Goal: Transaction & Acquisition: Purchase product/service

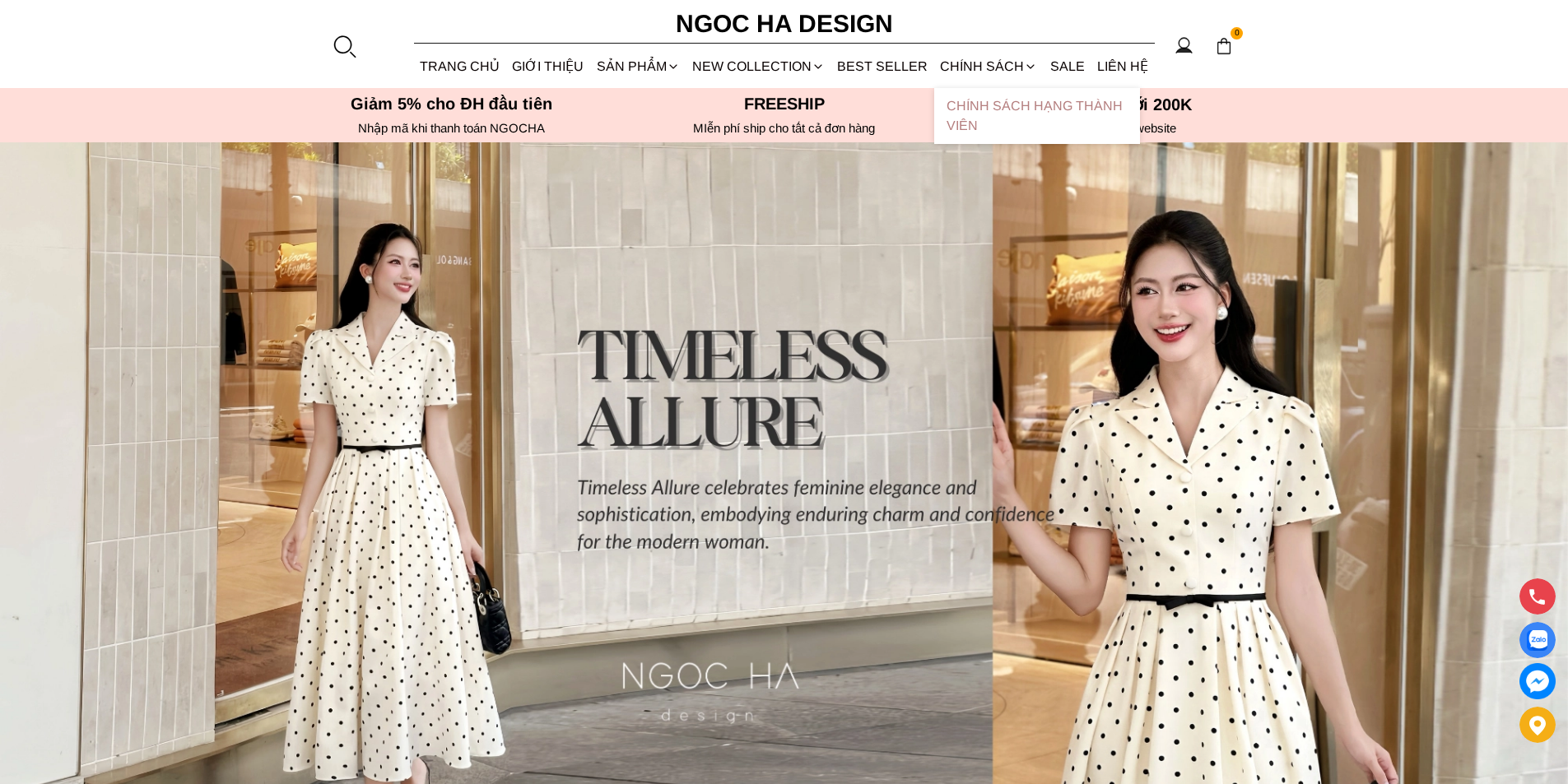
click at [989, 111] on link "Chính sách hạng thành viên" at bounding box center [1037, 116] width 206 height 56
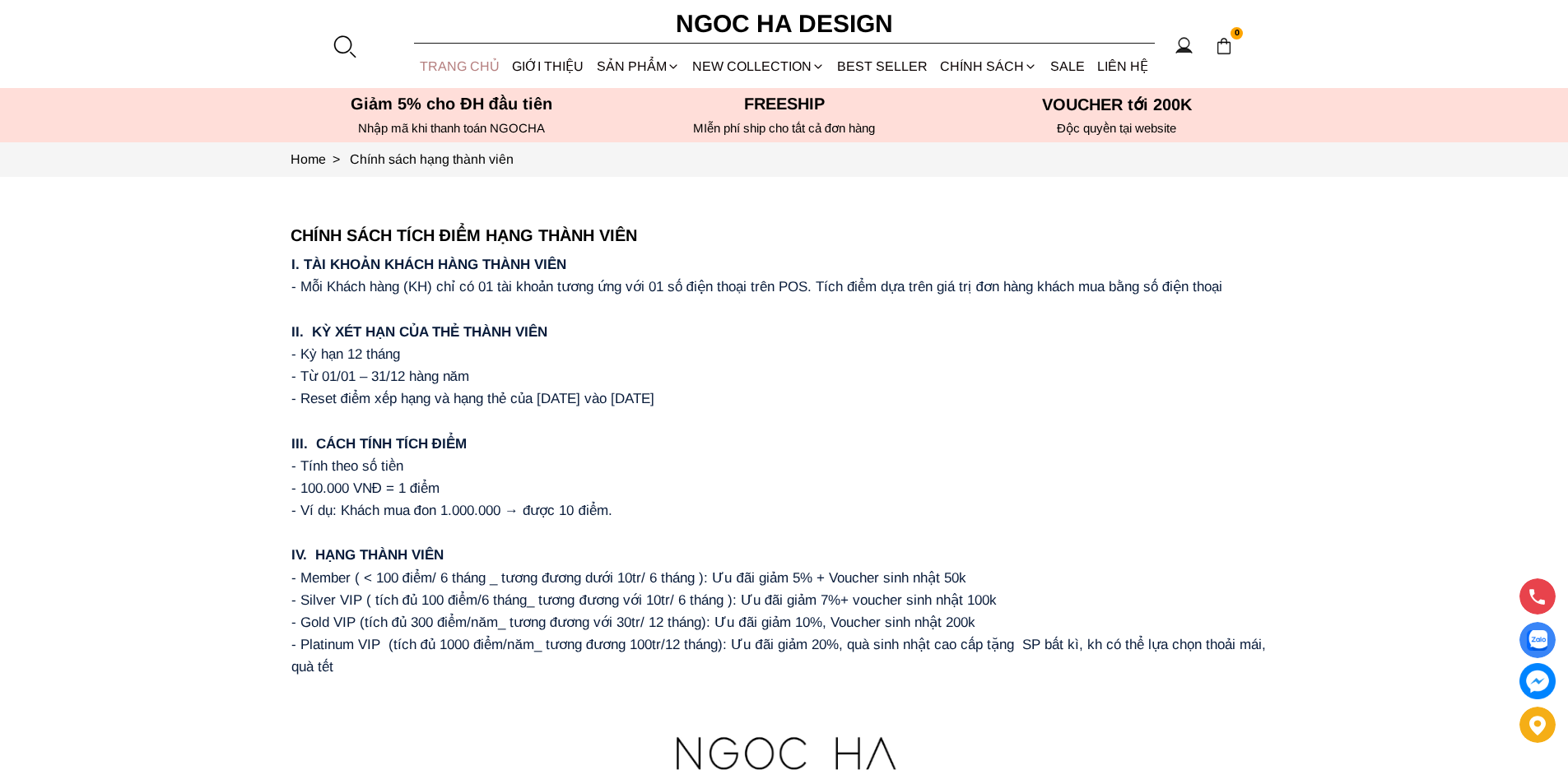
click at [457, 50] on link "TRANG CHỦ" at bounding box center [460, 65] width 92 height 43
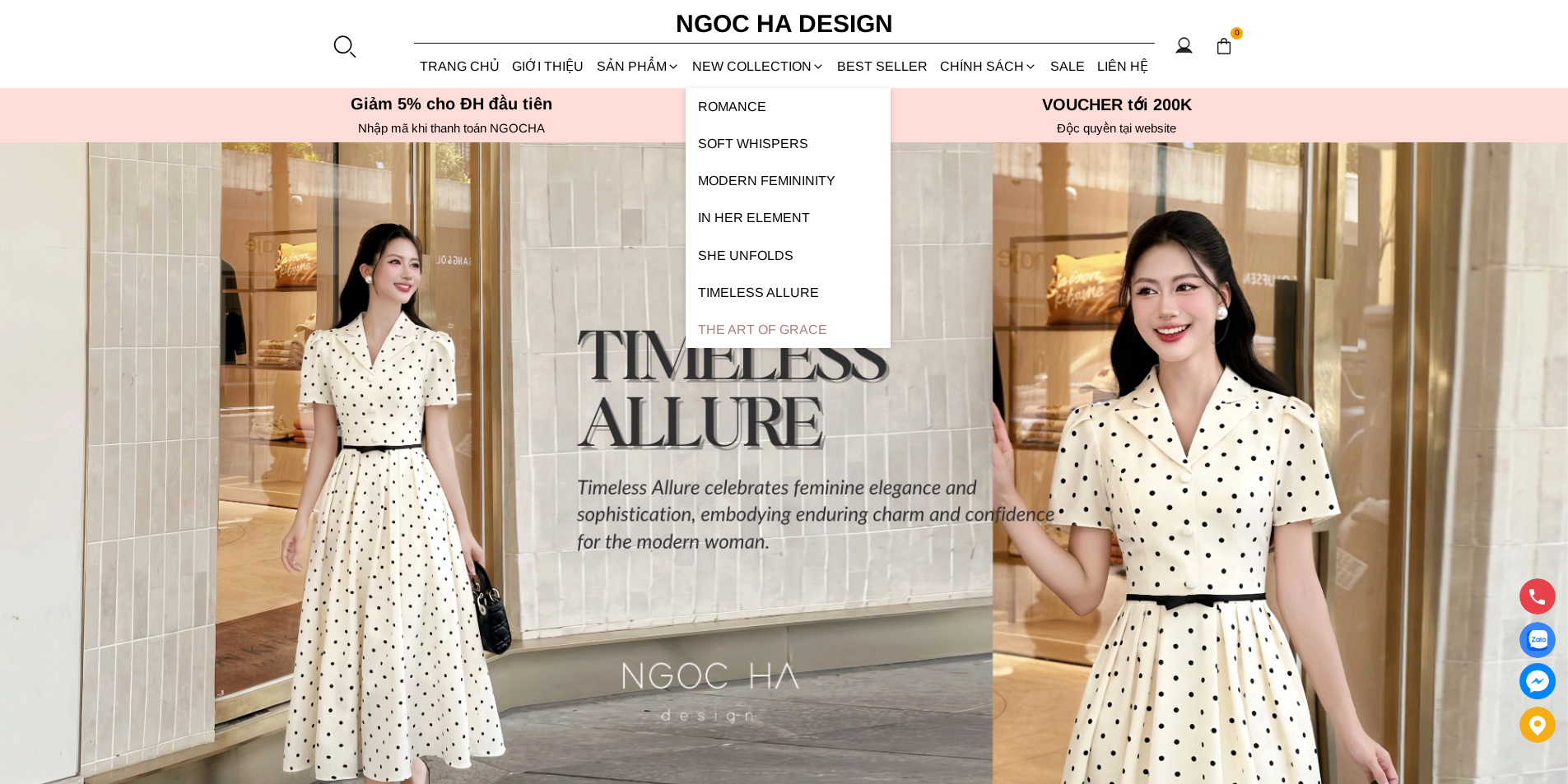
click at [787, 317] on link "The Art Of Grace" at bounding box center [788, 329] width 205 height 37
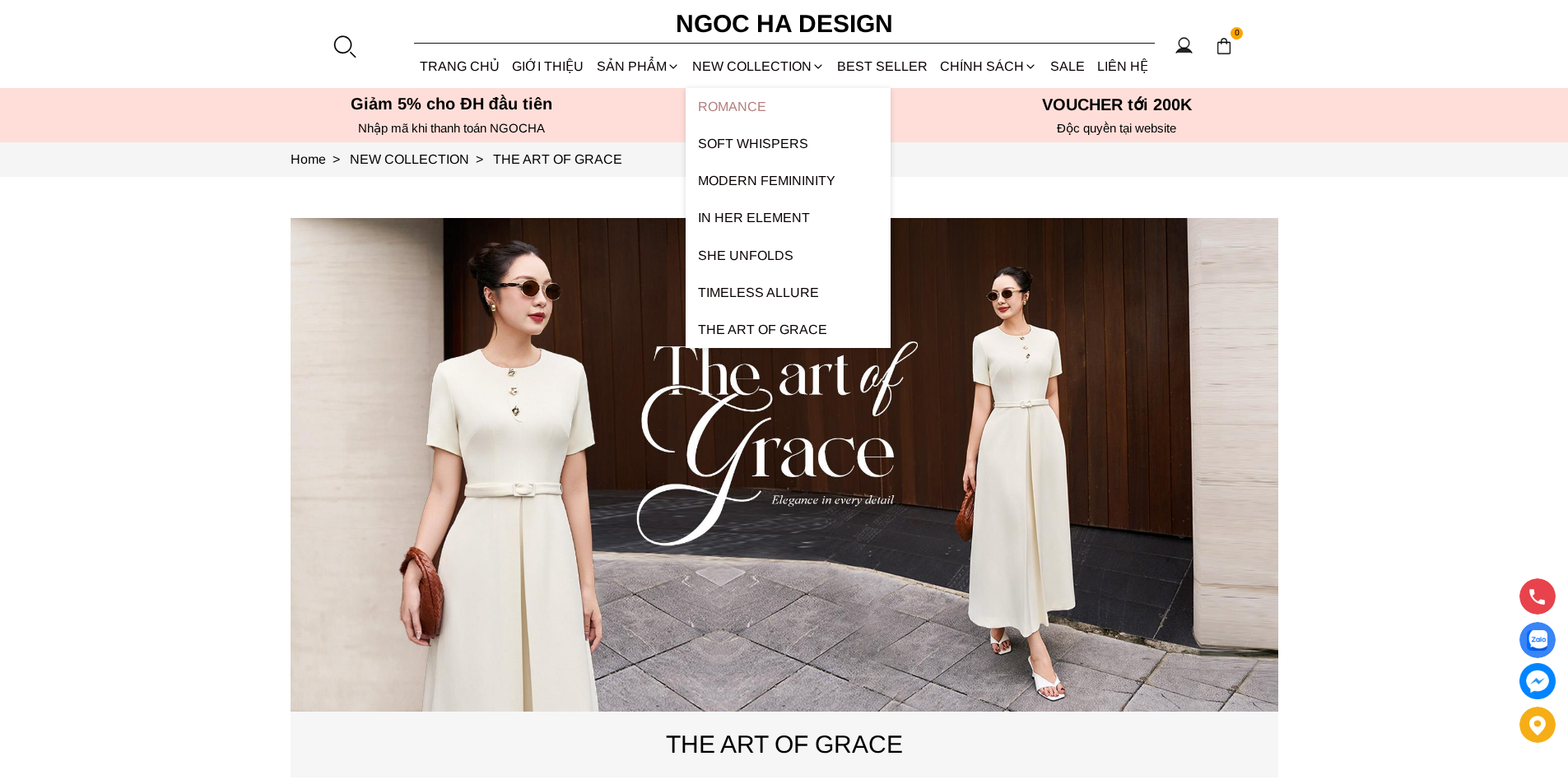
click at [764, 102] on link "ROMANCE" at bounding box center [788, 107] width 205 height 37
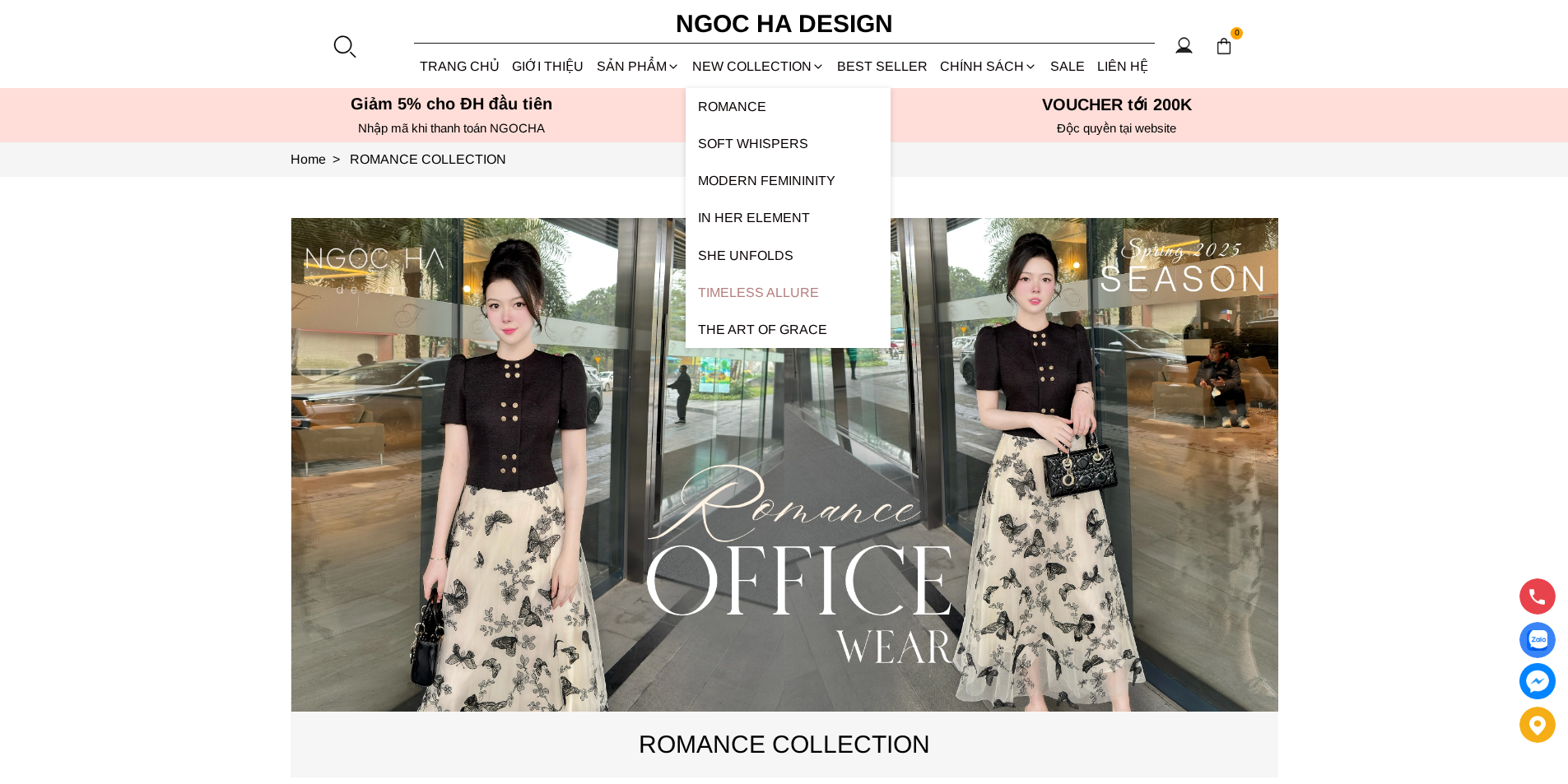
click at [793, 301] on link "Timeless Allure" at bounding box center [788, 293] width 205 height 37
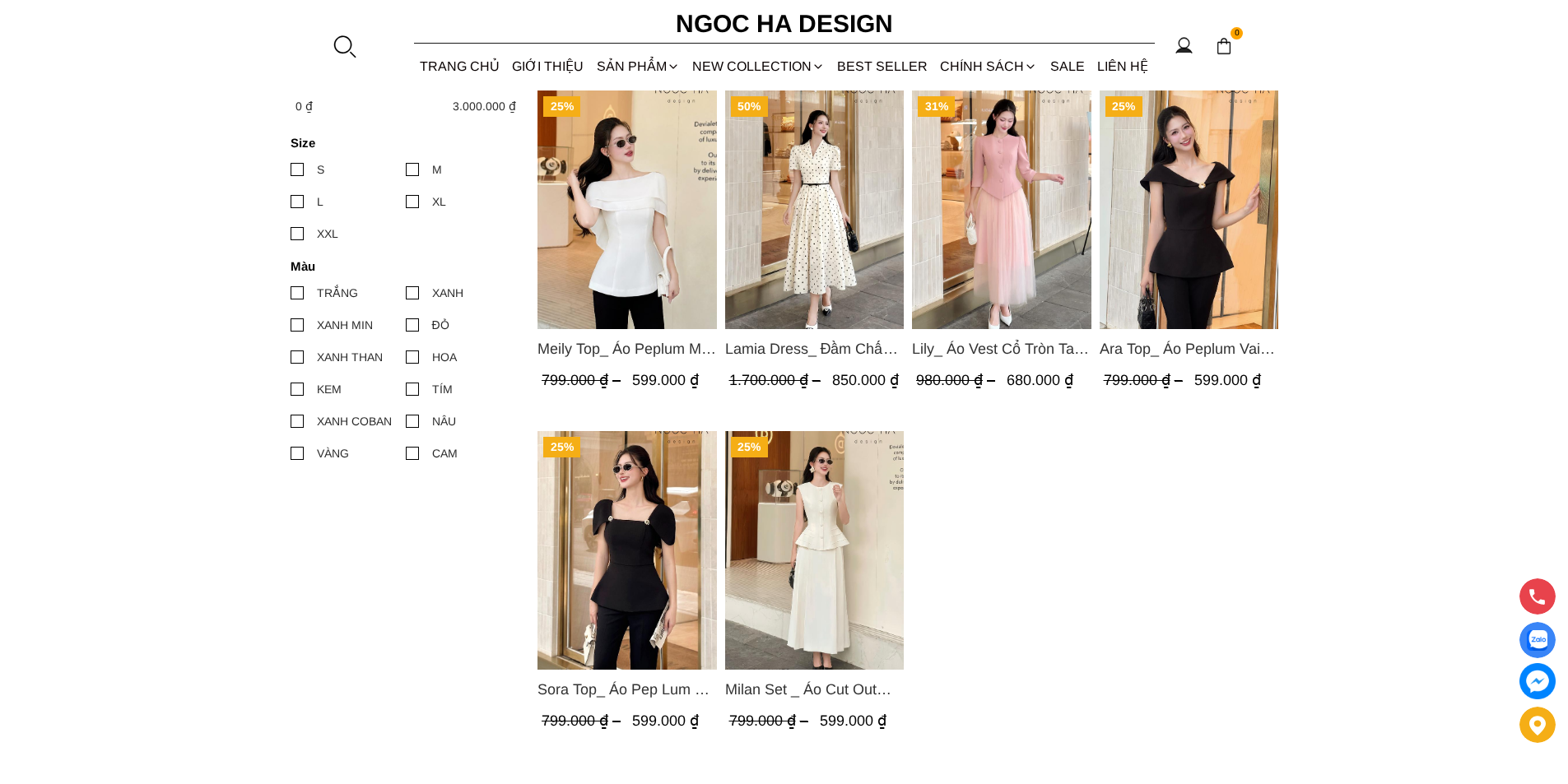
scroll to position [411, 0]
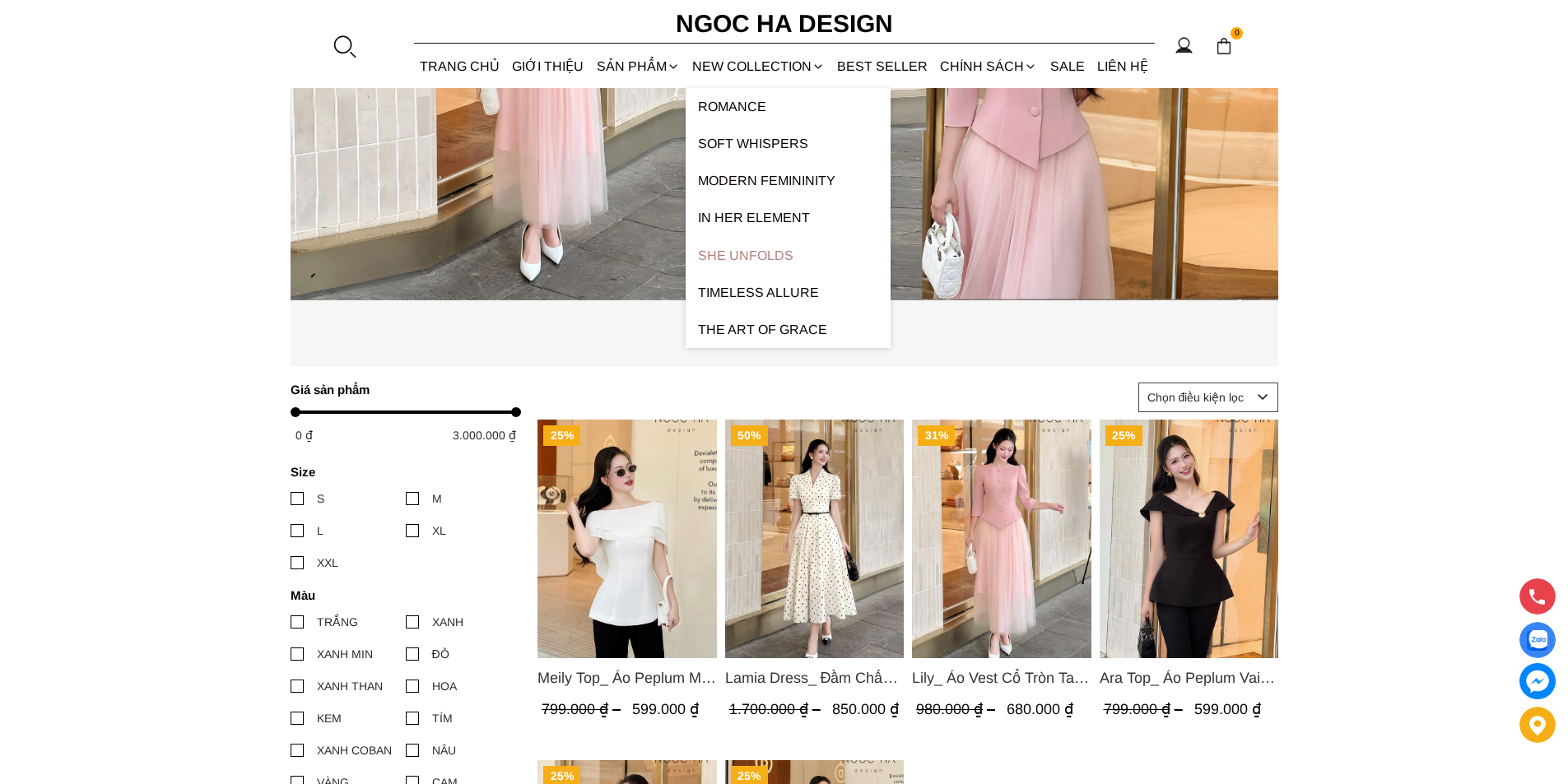
click at [773, 262] on link "SHE UNFOLDS" at bounding box center [788, 256] width 205 height 37
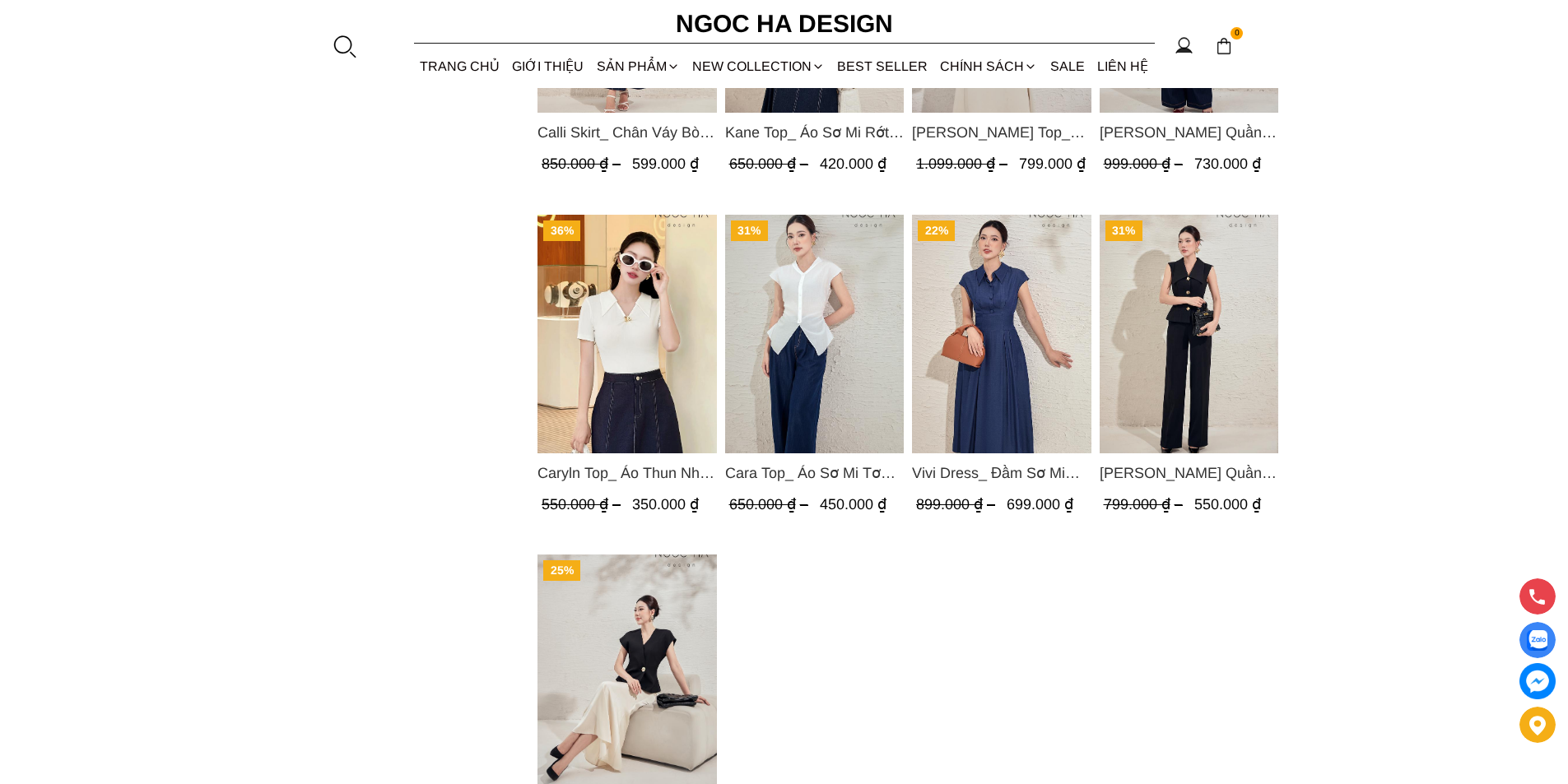
scroll to position [1645, 0]
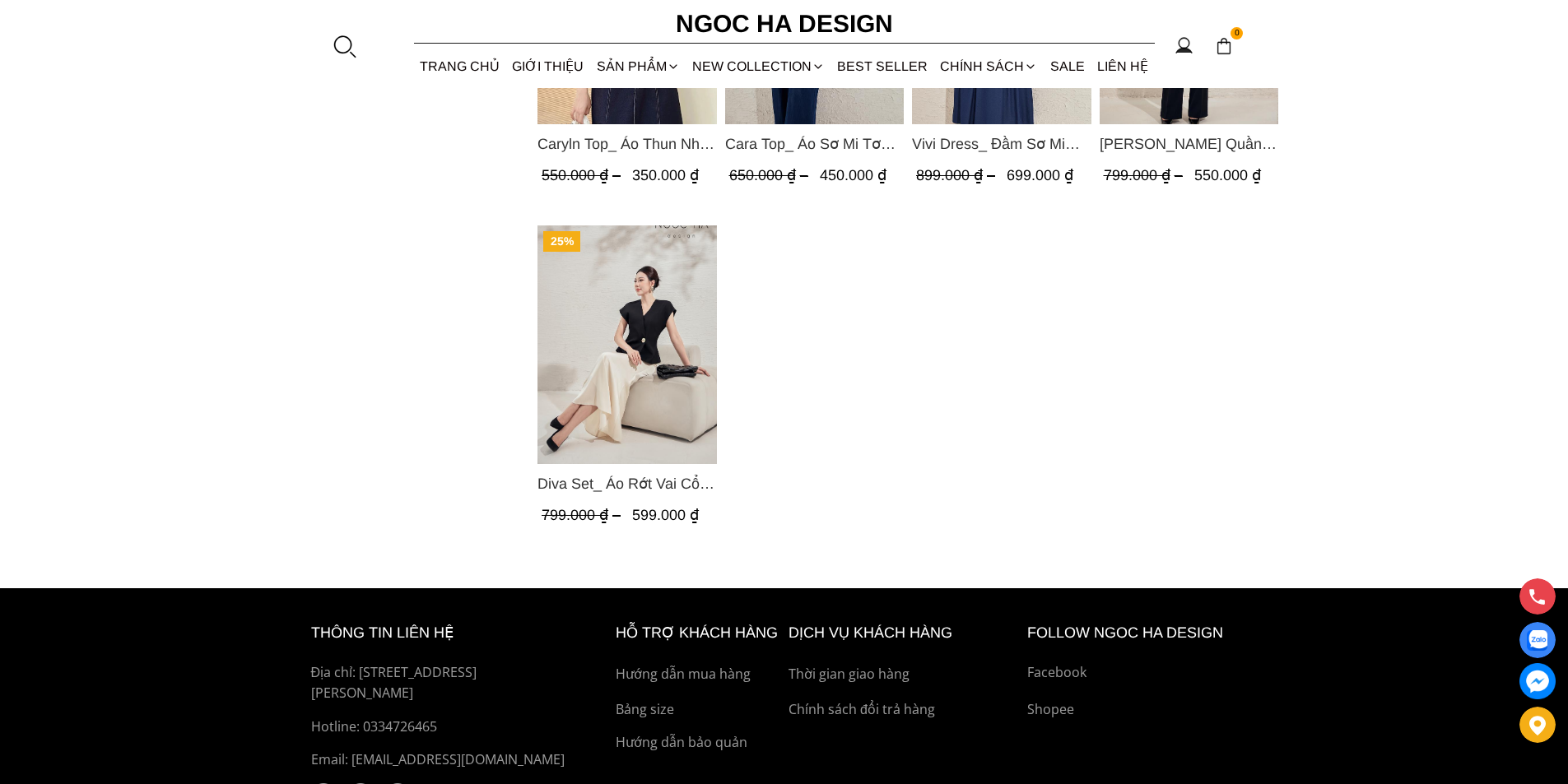
click at [618, 478] on span "Diva Set_ Áo Rớt Vai Cổ V, Chân Váy Lụa Đuôi Cá A1078+CV134" at bounding box center [627, 483] width 180 height 23
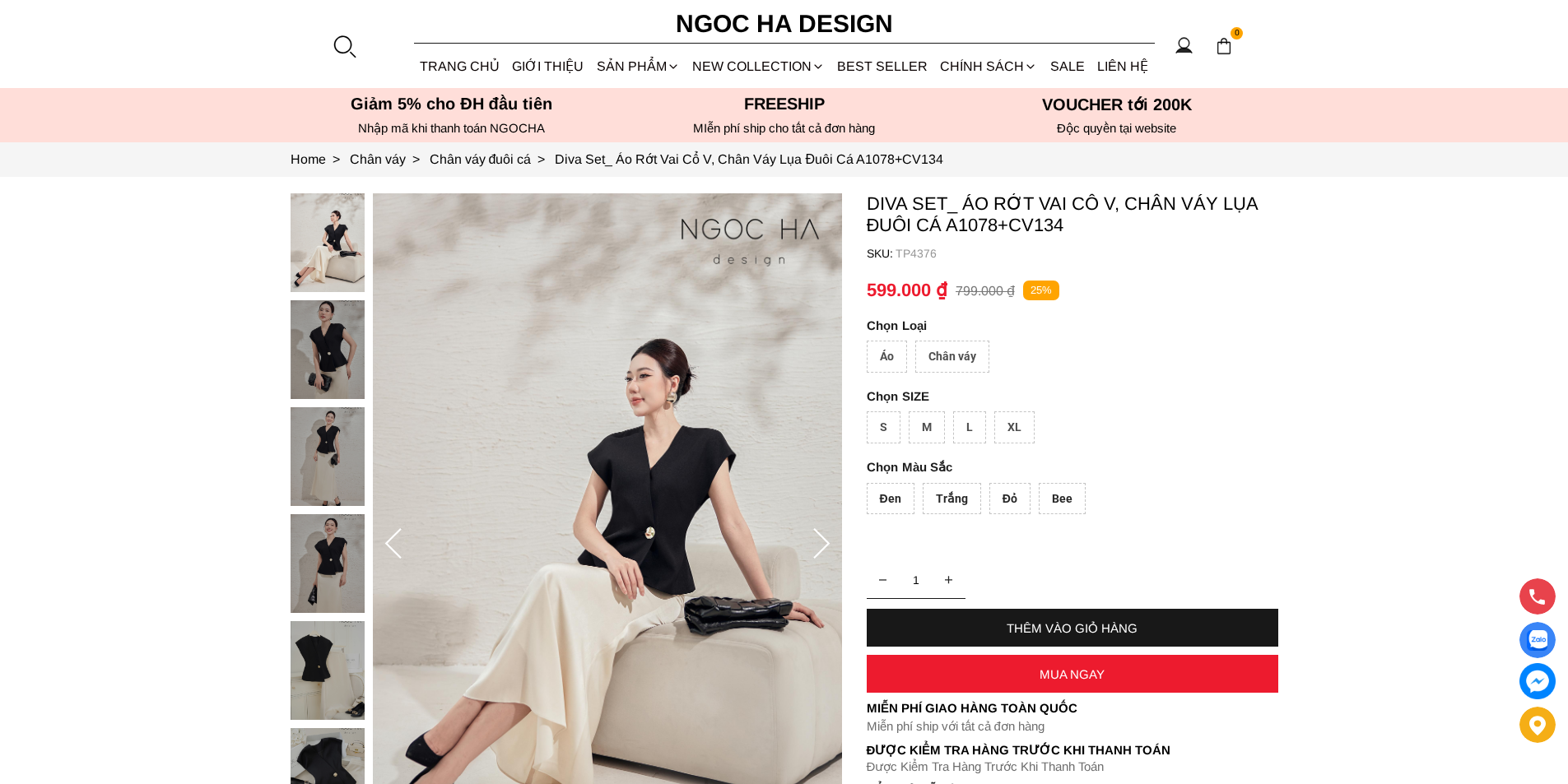
click at [894, 354] on div "Áo" at bounding box center [887, 356] width 41 height 32
click at [985, 351] on div "Chân váy" at bounding box center [951, 356] width 74 height 32
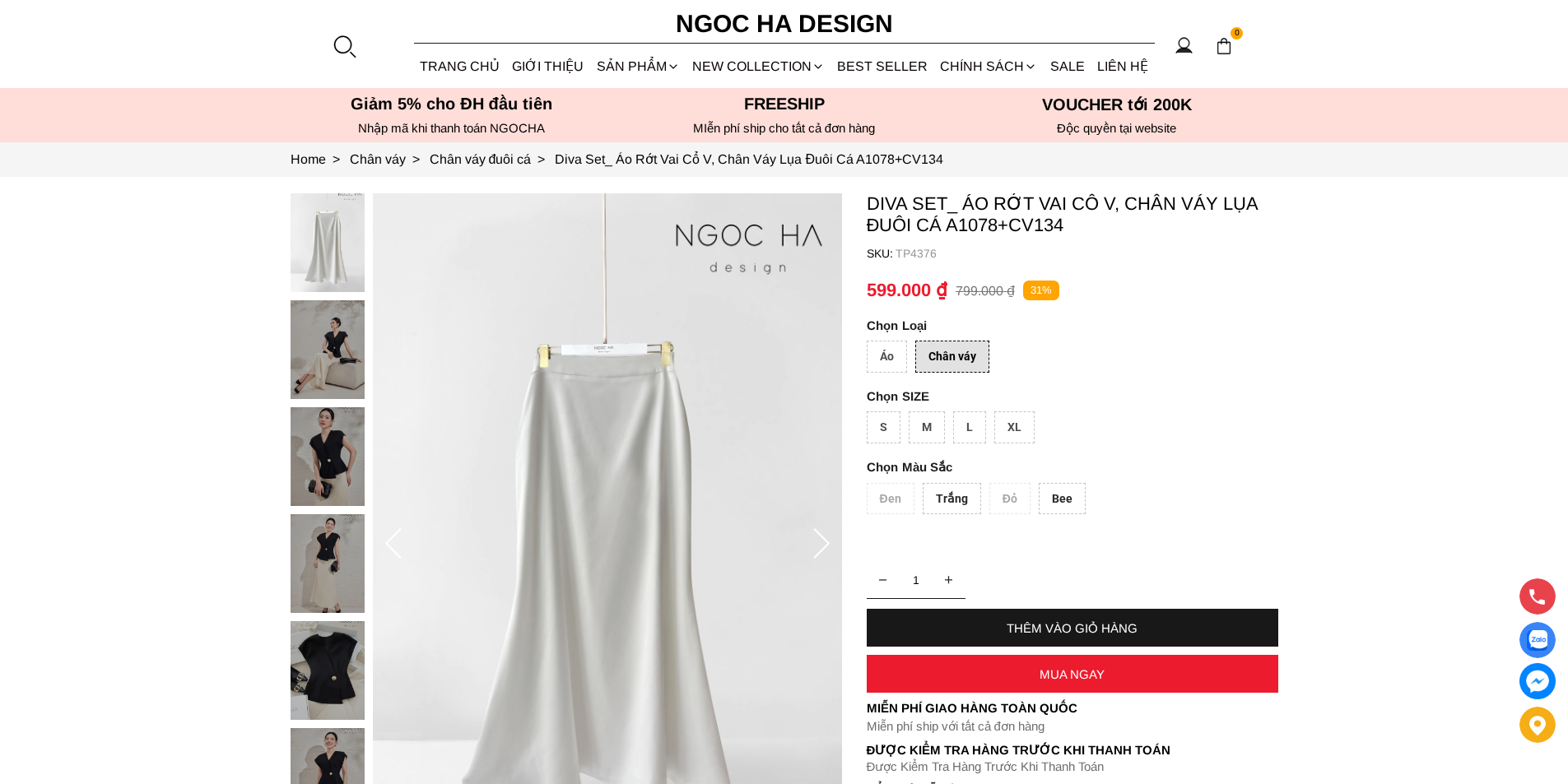
click at [897, 354] on div "Áo" at bounding box center [887, 356] width 41 height 32
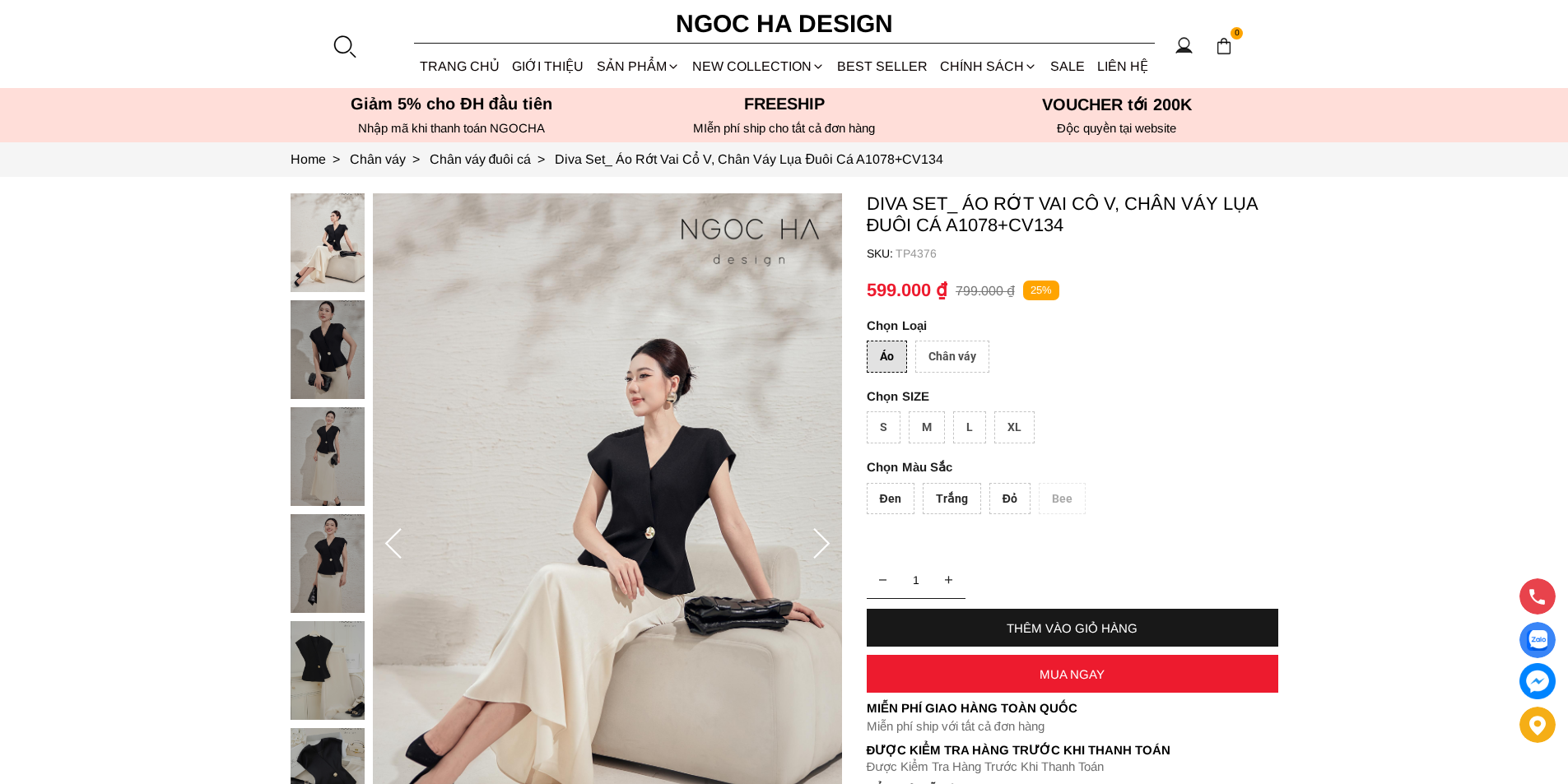
click at [967, 353] on div "Chân váy" at bounding box center [951, 356] width 74 height 32
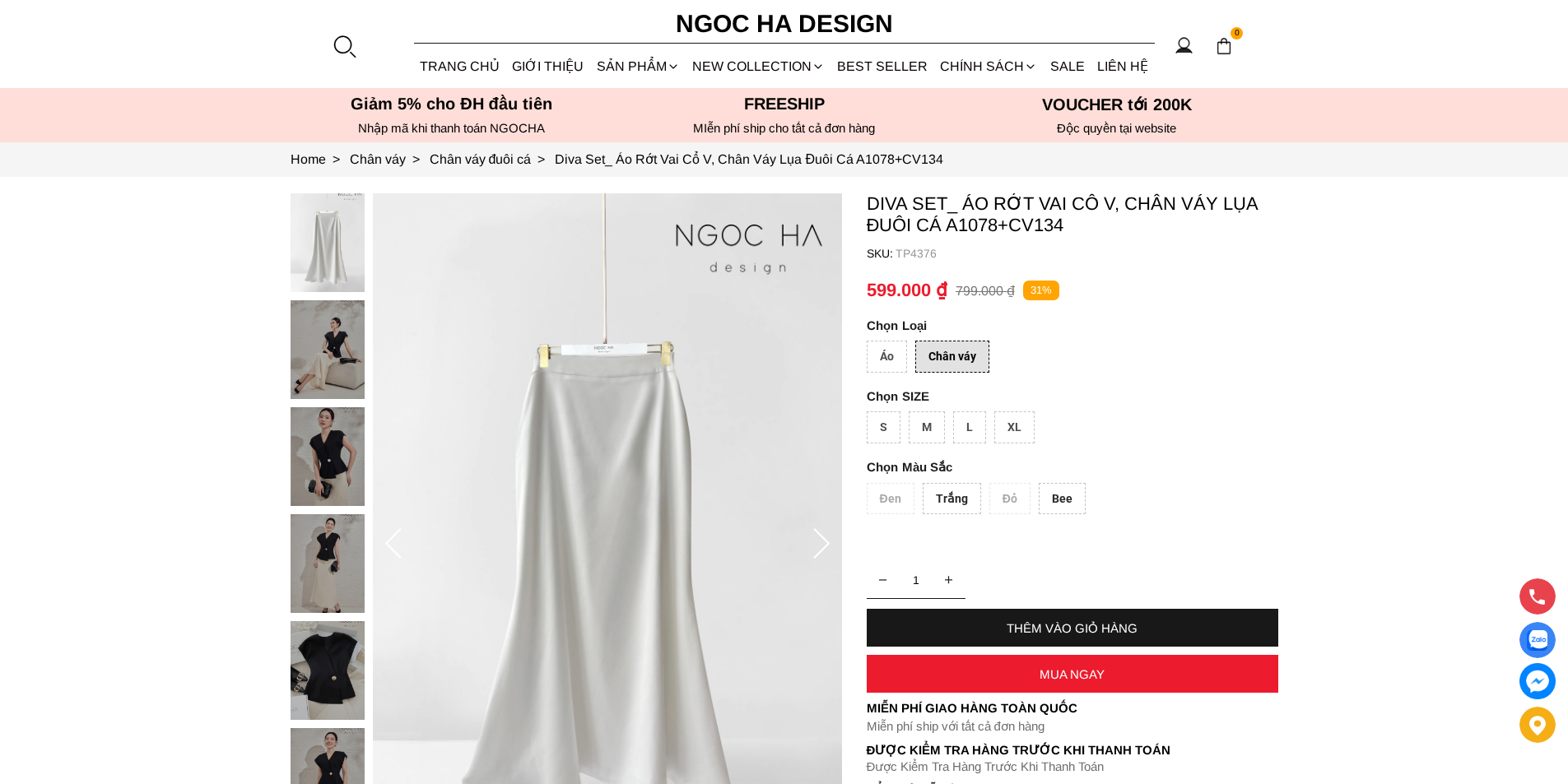
click at [889, 362] on div "Áo" at bounding box center [887, 356] width 41 height 32
